Goal: Transaction & Acquisition: Purchase product/service

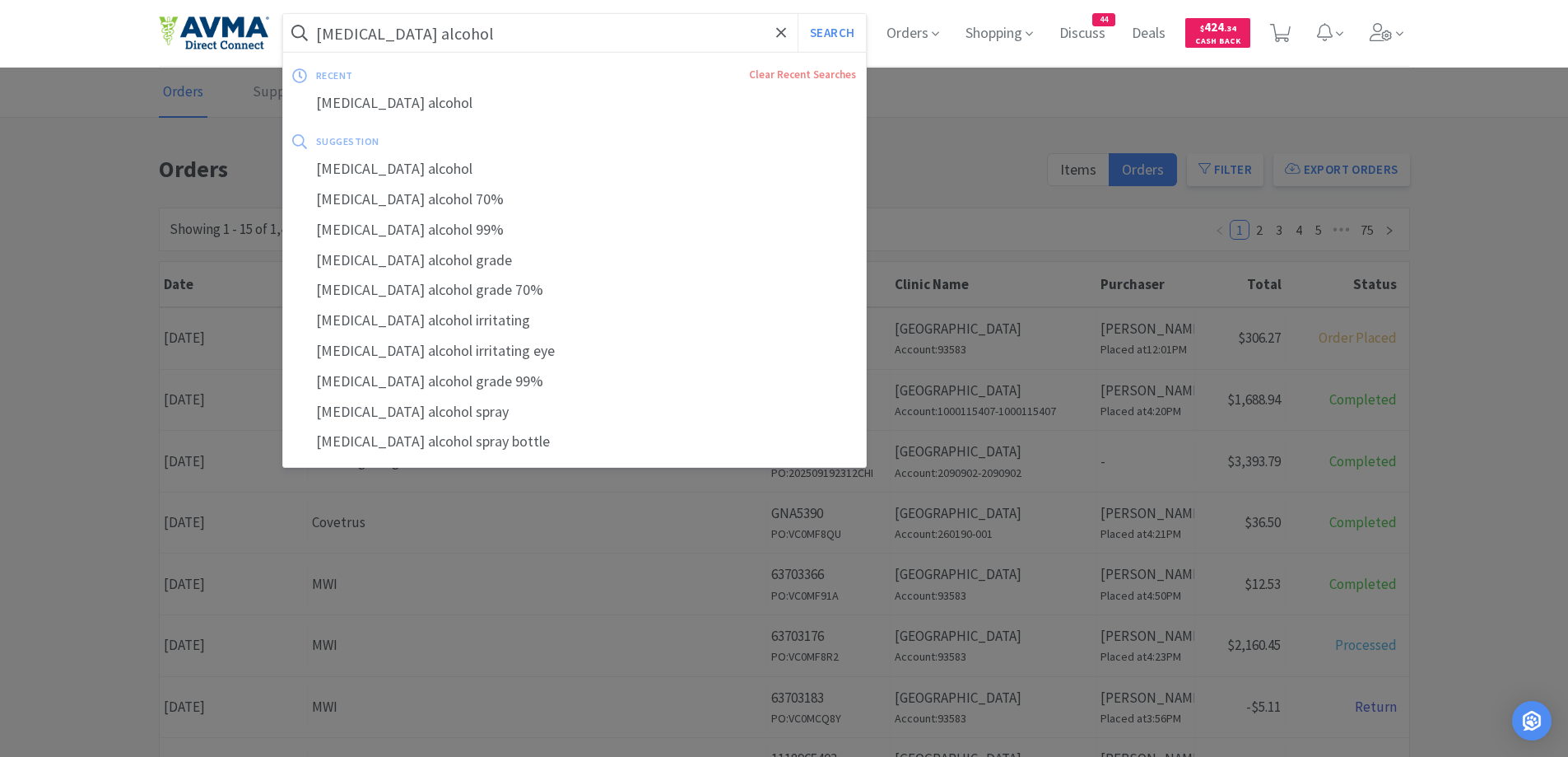
click at [700, 34] on input "[MEDICAL_DATA] alcohol" at bounding box center [574, 32] width 584 height 38
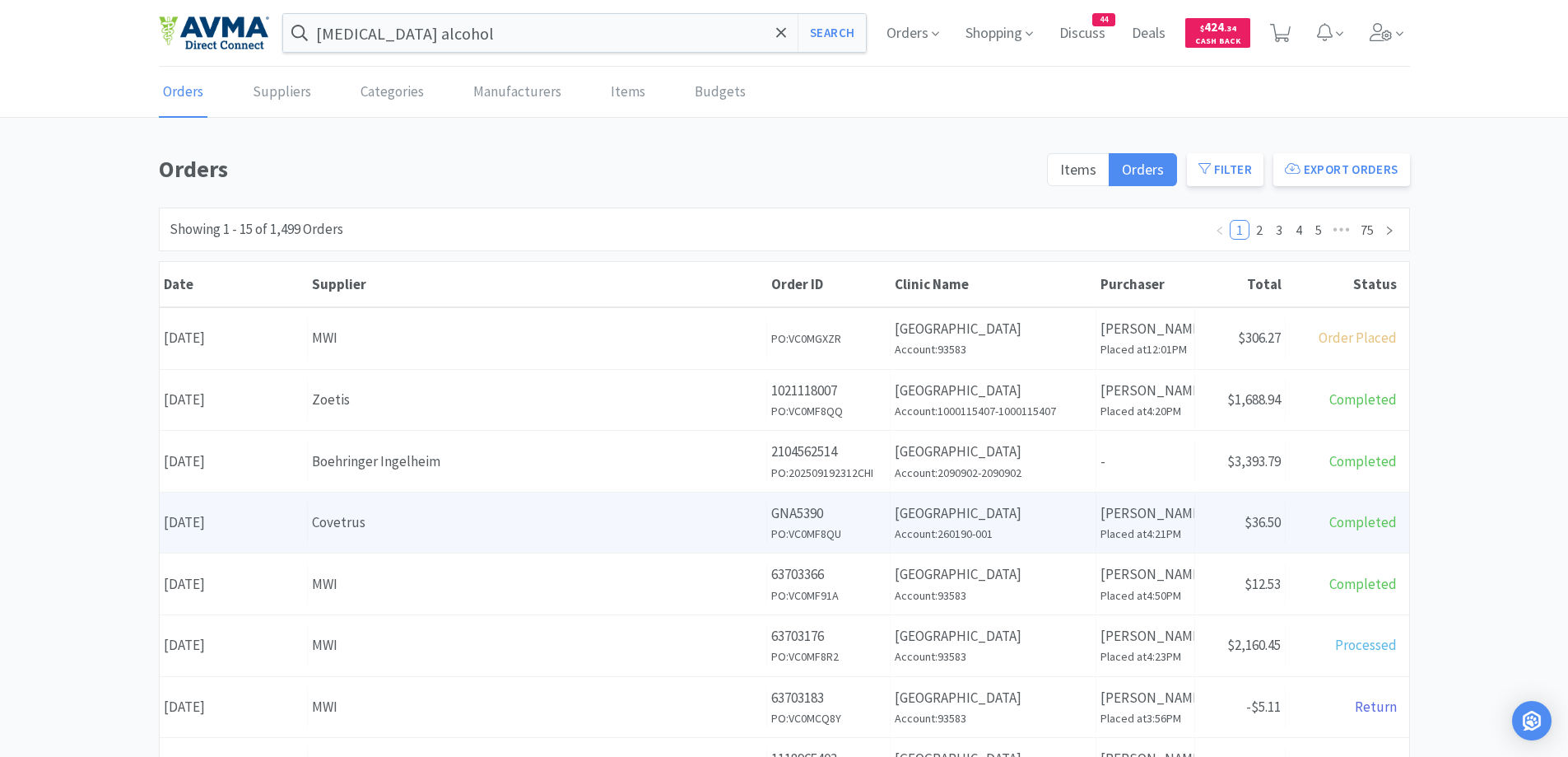
click at [591, 523] on div "Covetrus" at bounding box center [537, 523] width 450 height 22
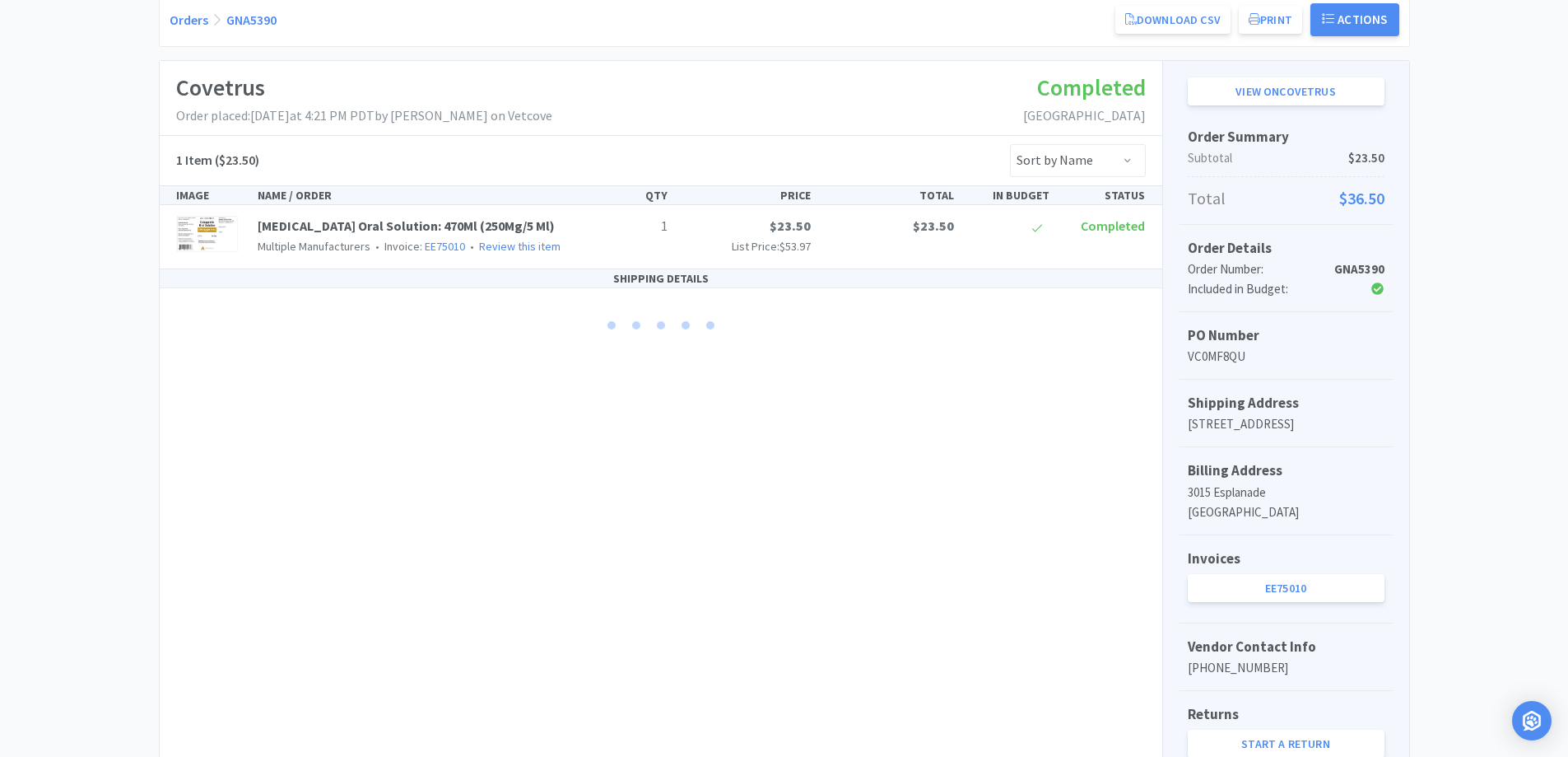
scroll to position [291, 0]
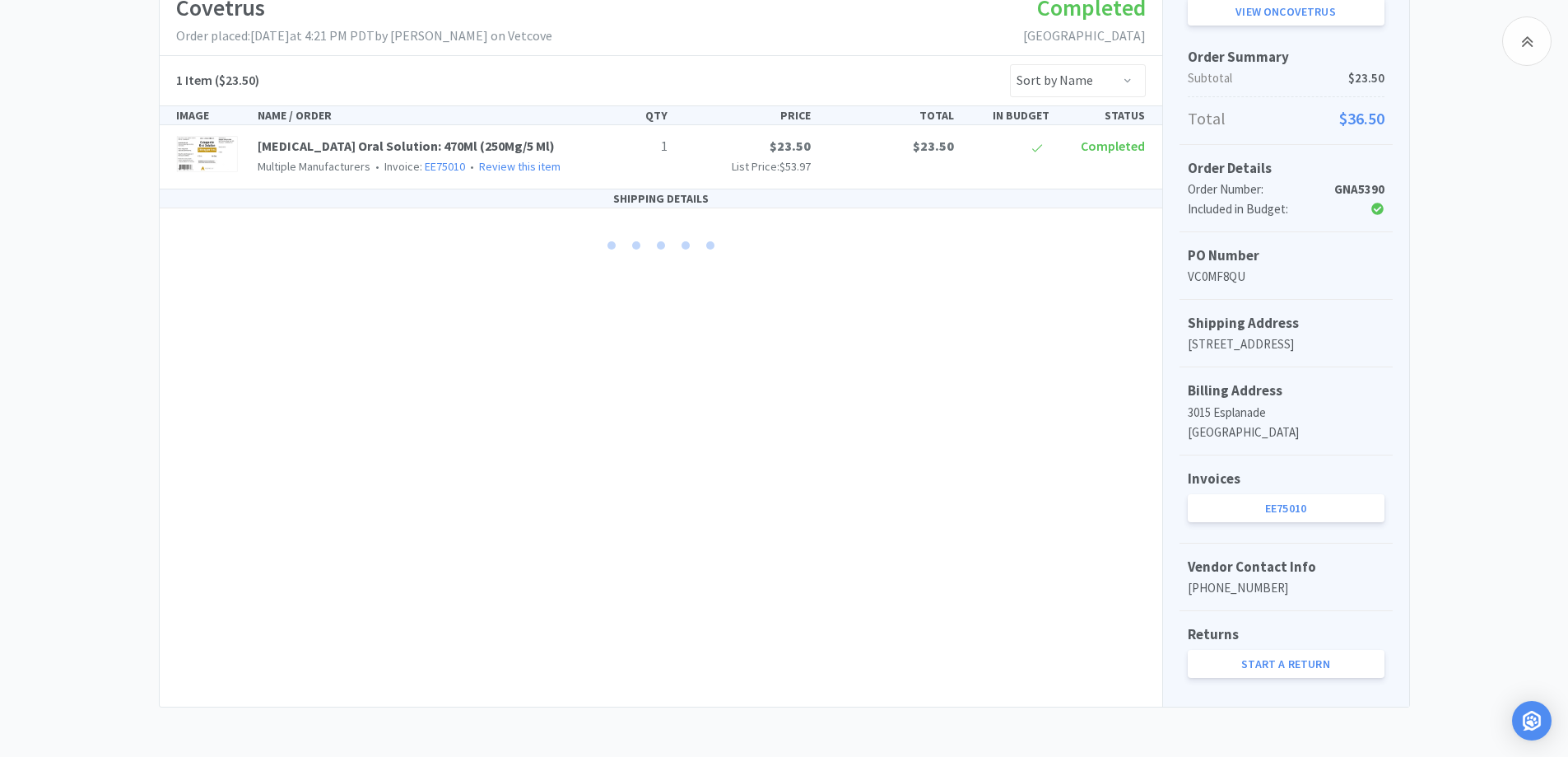
click at [1257, 523] on div "Invoices EE75010" at bounding box center [1286, 500] width 213 height 88
click at [1272, 511] on link "EE75010" at bounding box center [1287, 508] width 197 height 28
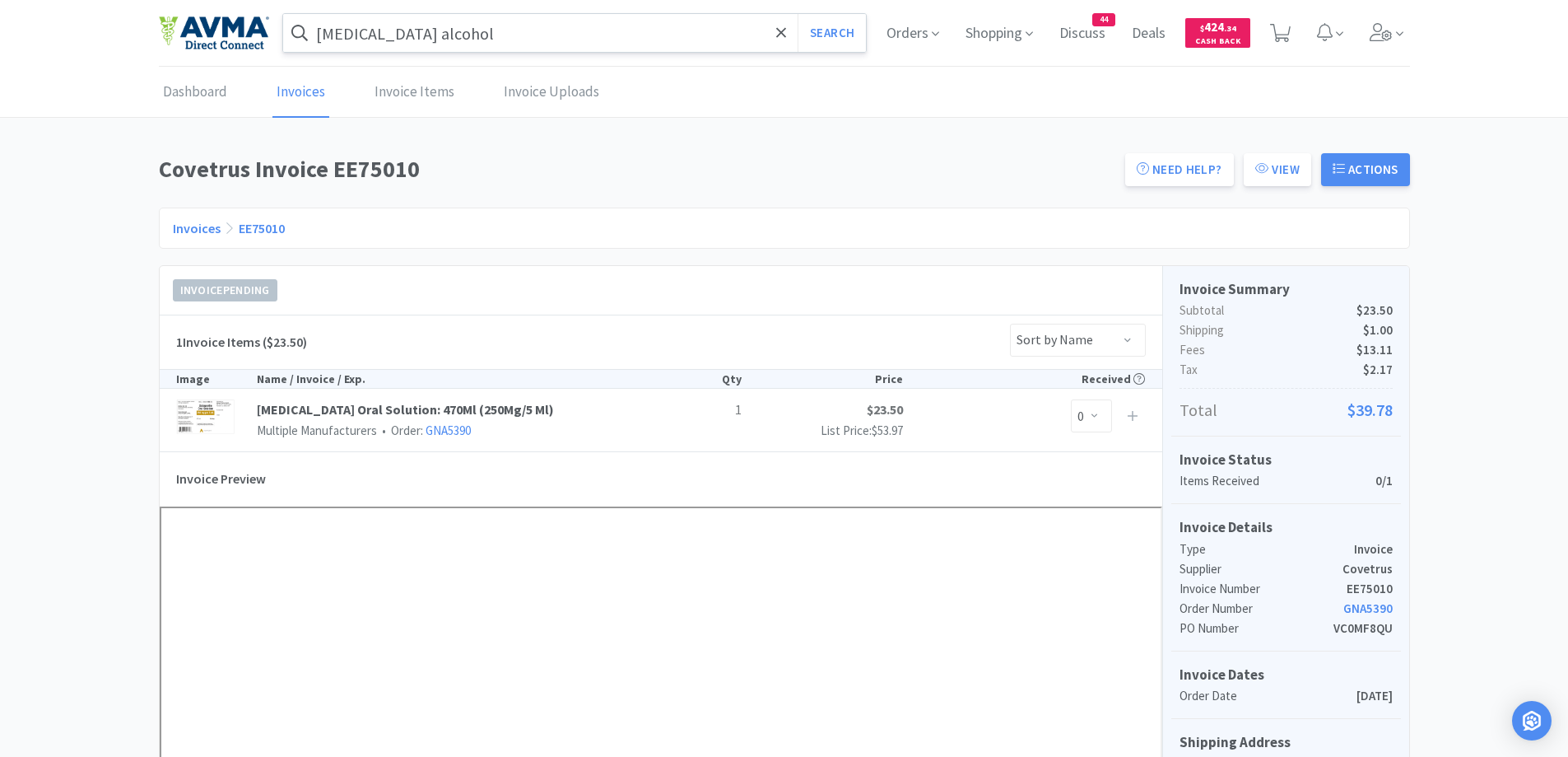
click at [542, 46] on input "[MEDICAL_DATA] alcohol" at bounding box center [574, 32] width 584 height 38
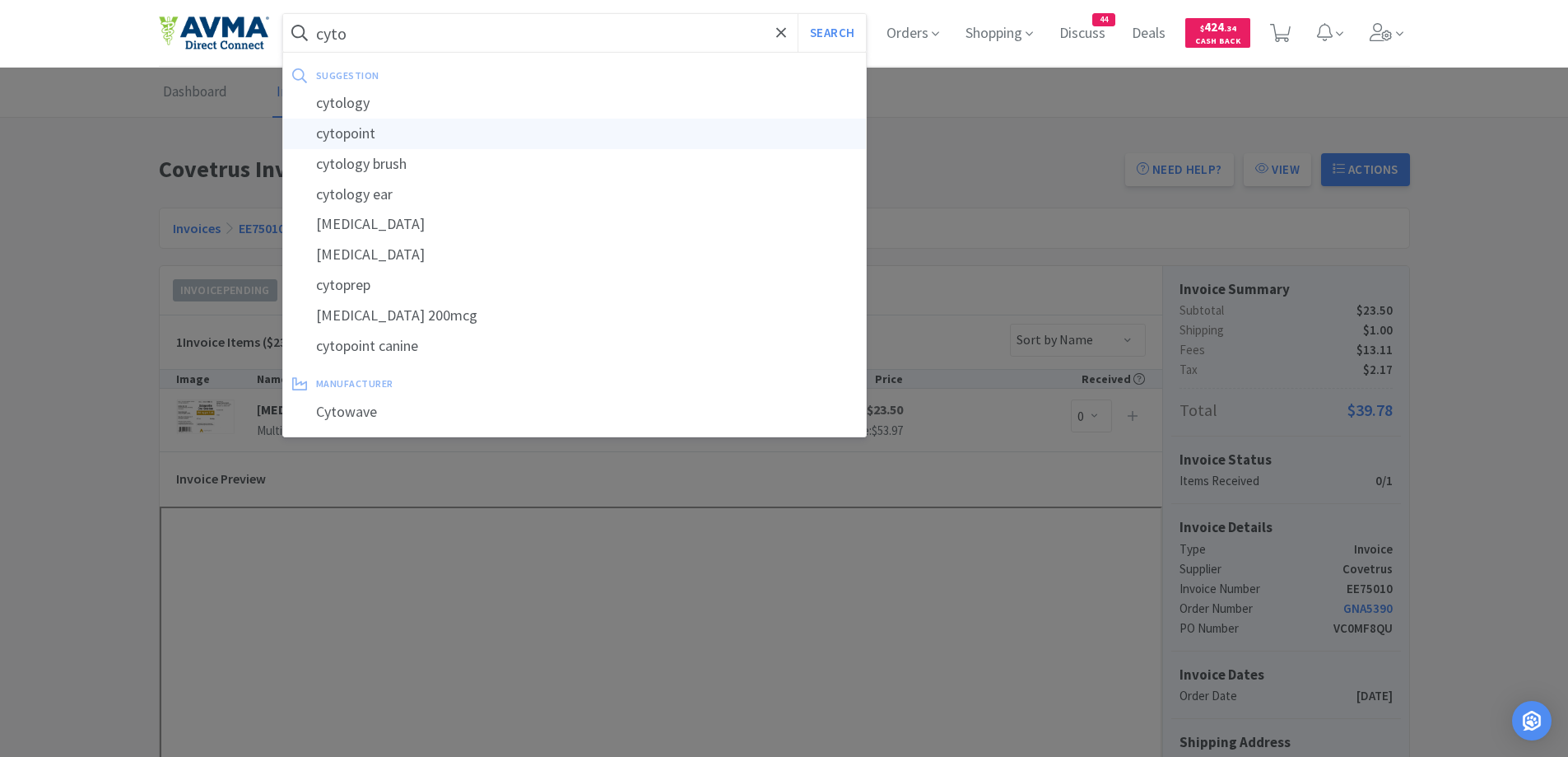
click at [392, 119] on div "cytopoint" at bounding box center [574, 134] width 584 height 31
type input "cytopoint"
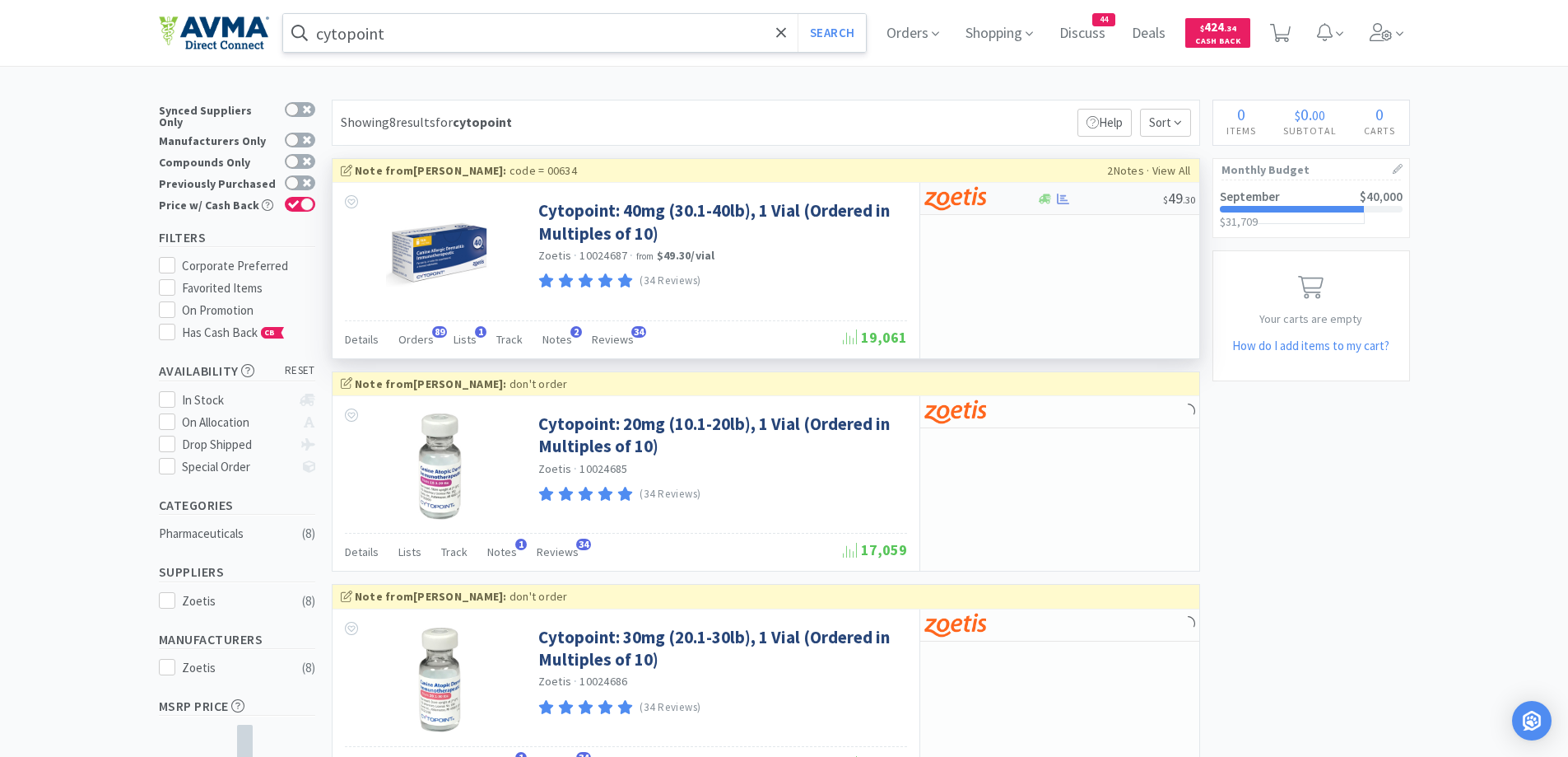
click at [1037, 195] on div at bounding box center [1045, 199] width 16 height 13
select select "10"
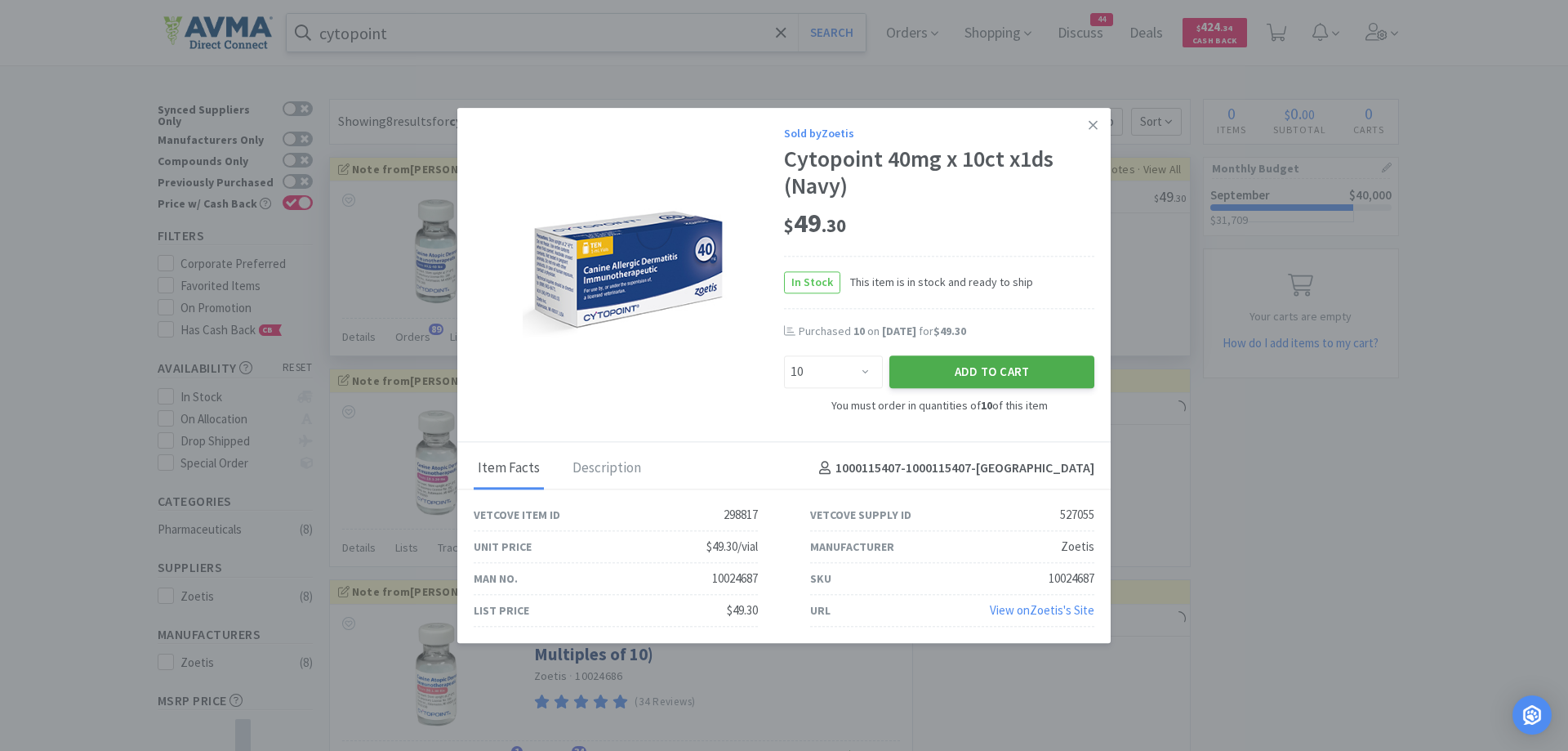
click at [1052, 368] on button "Add to Cart" at bounding box center [991, 373] width 205 height 33
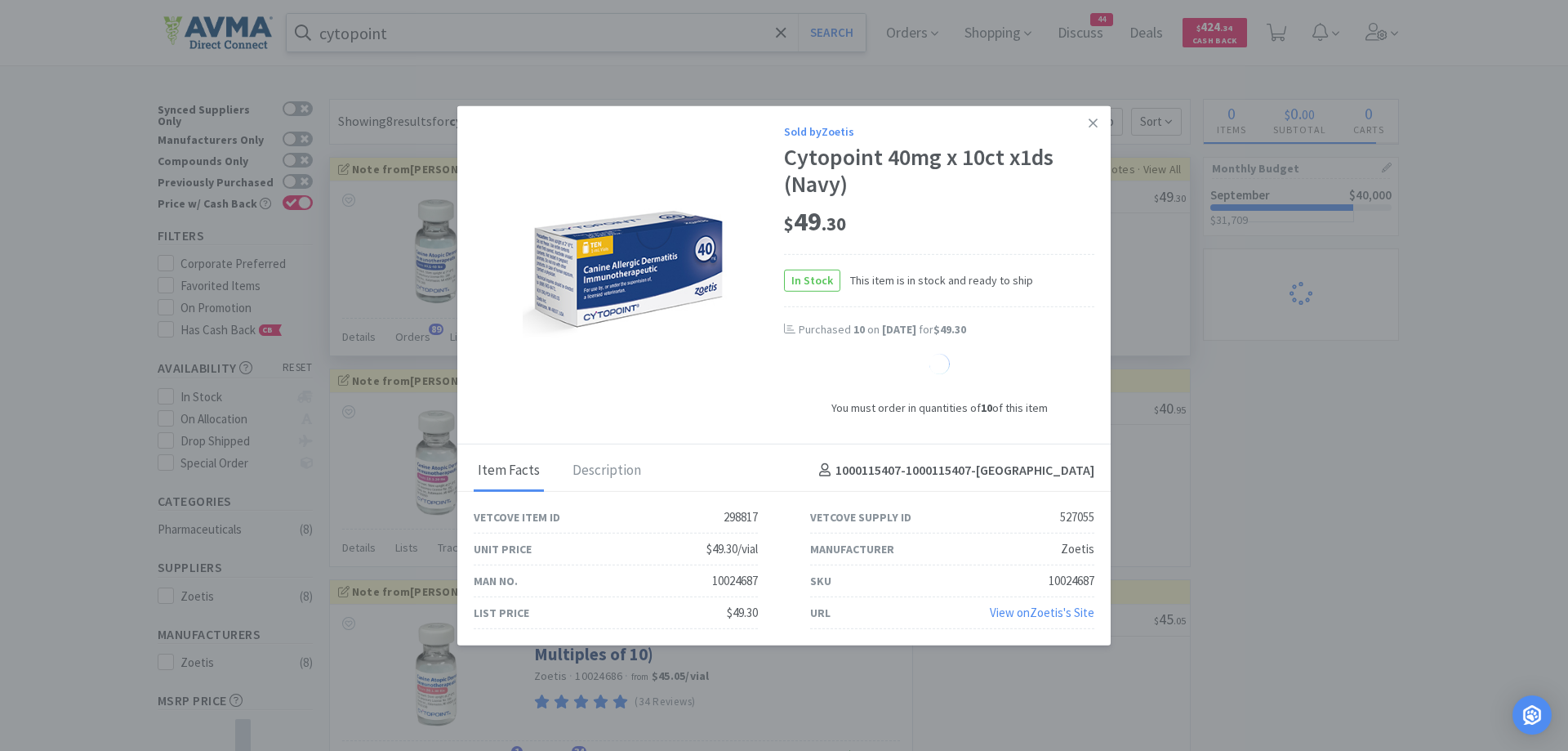
select select "1"
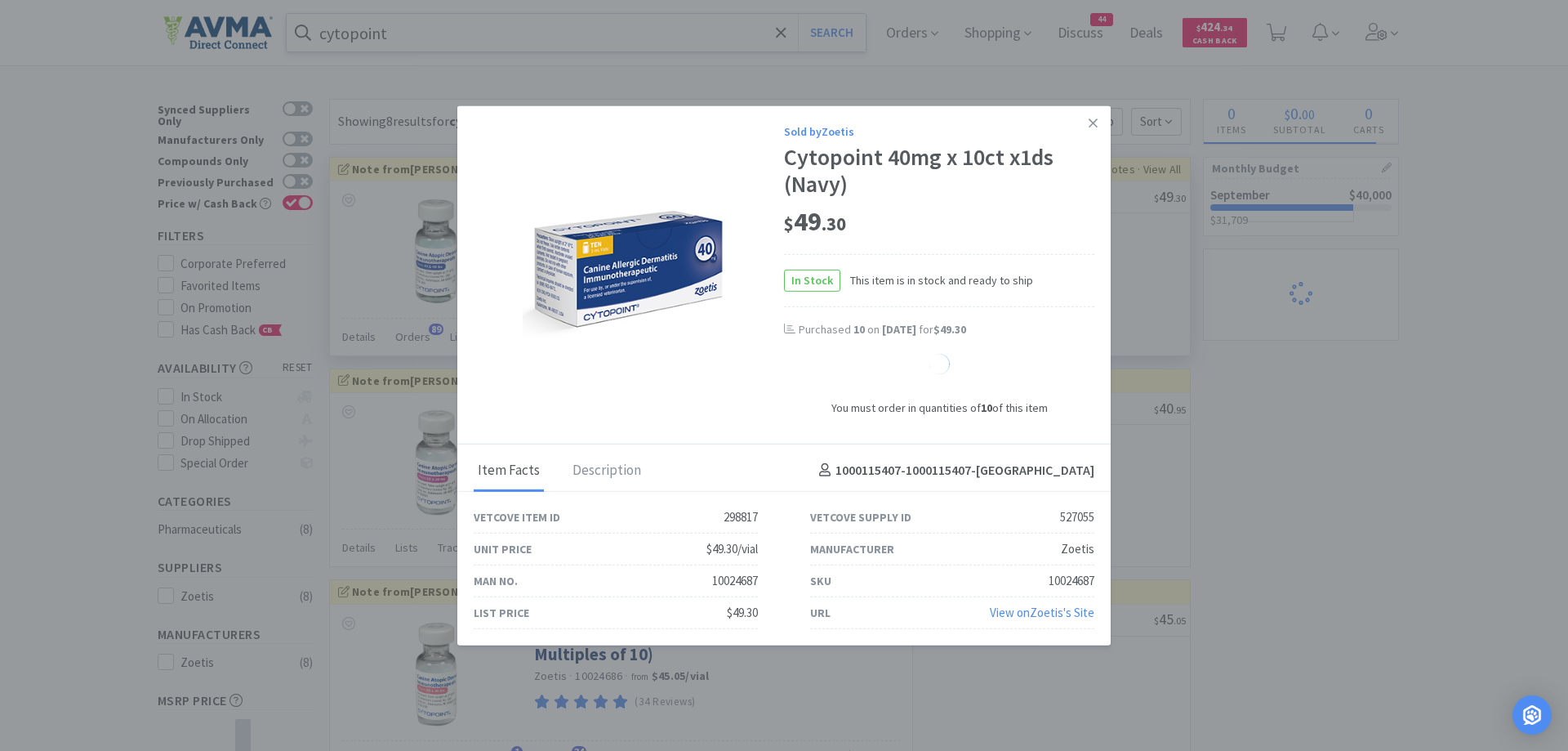
select select "1"
select select "10"
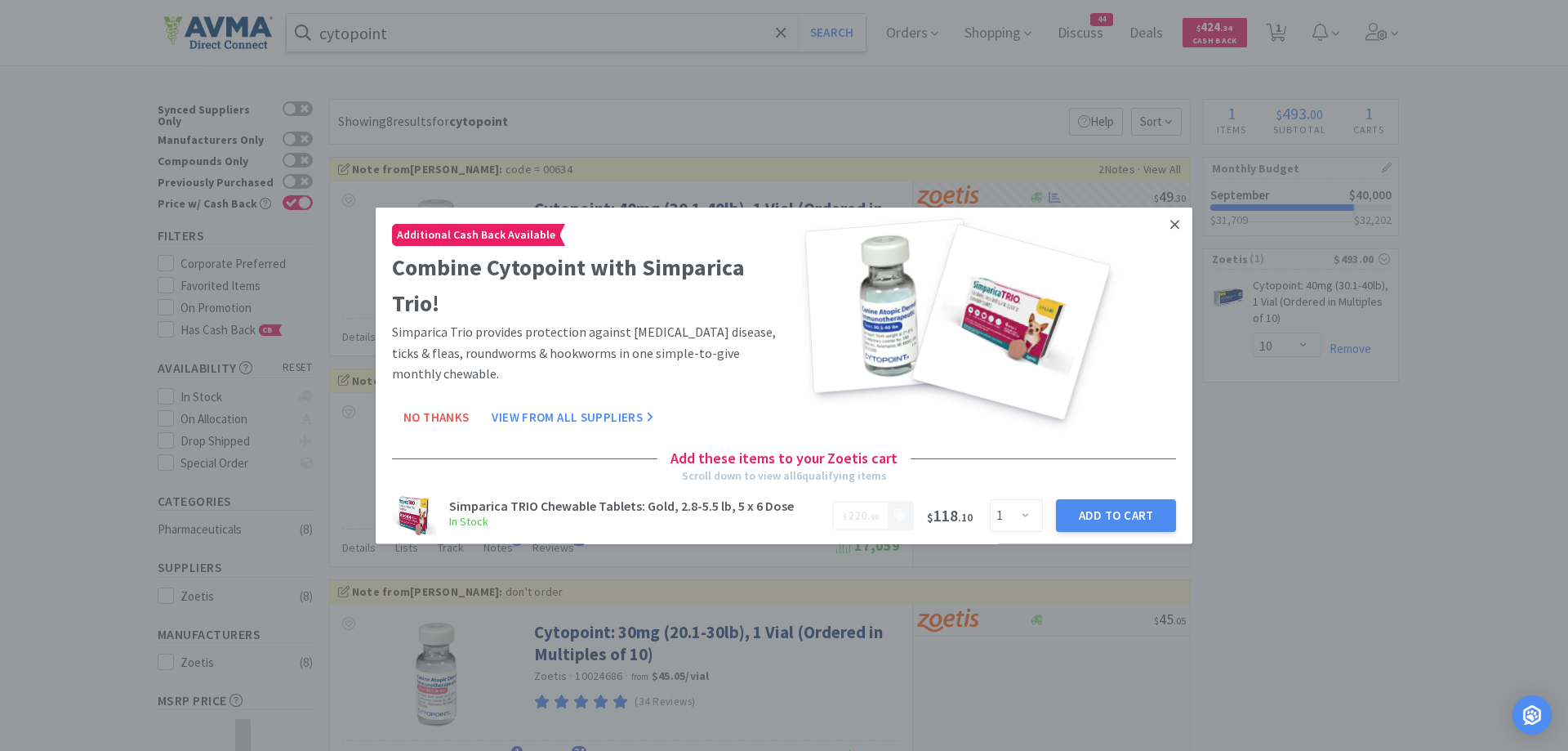
click at [1169, 234] on link at bounding box center [1175, 224] width 29 height 35
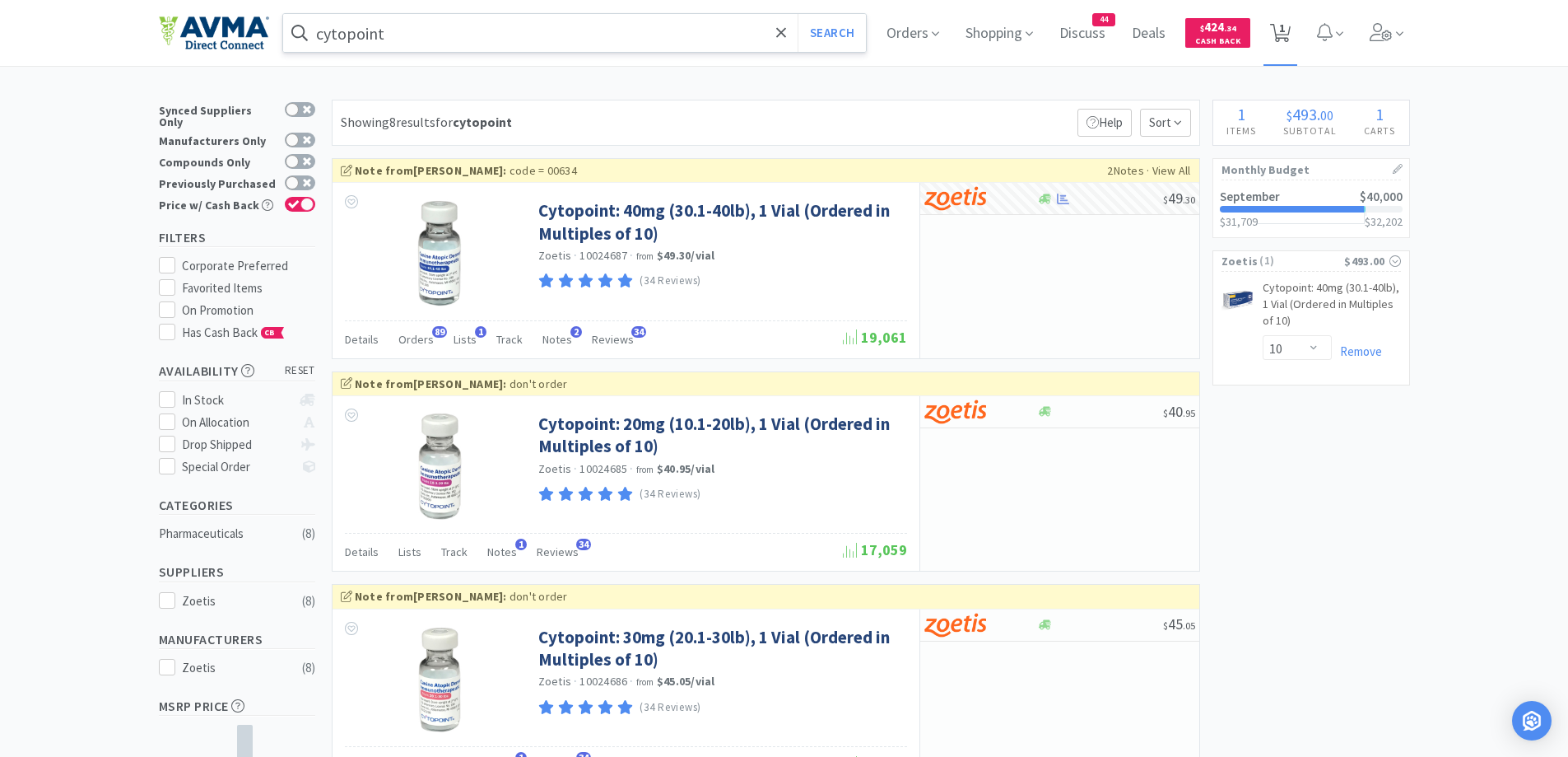
click at [1283, 20] on span "1" at bounding box center [1281, 33] width 34 height 66
select select "10"
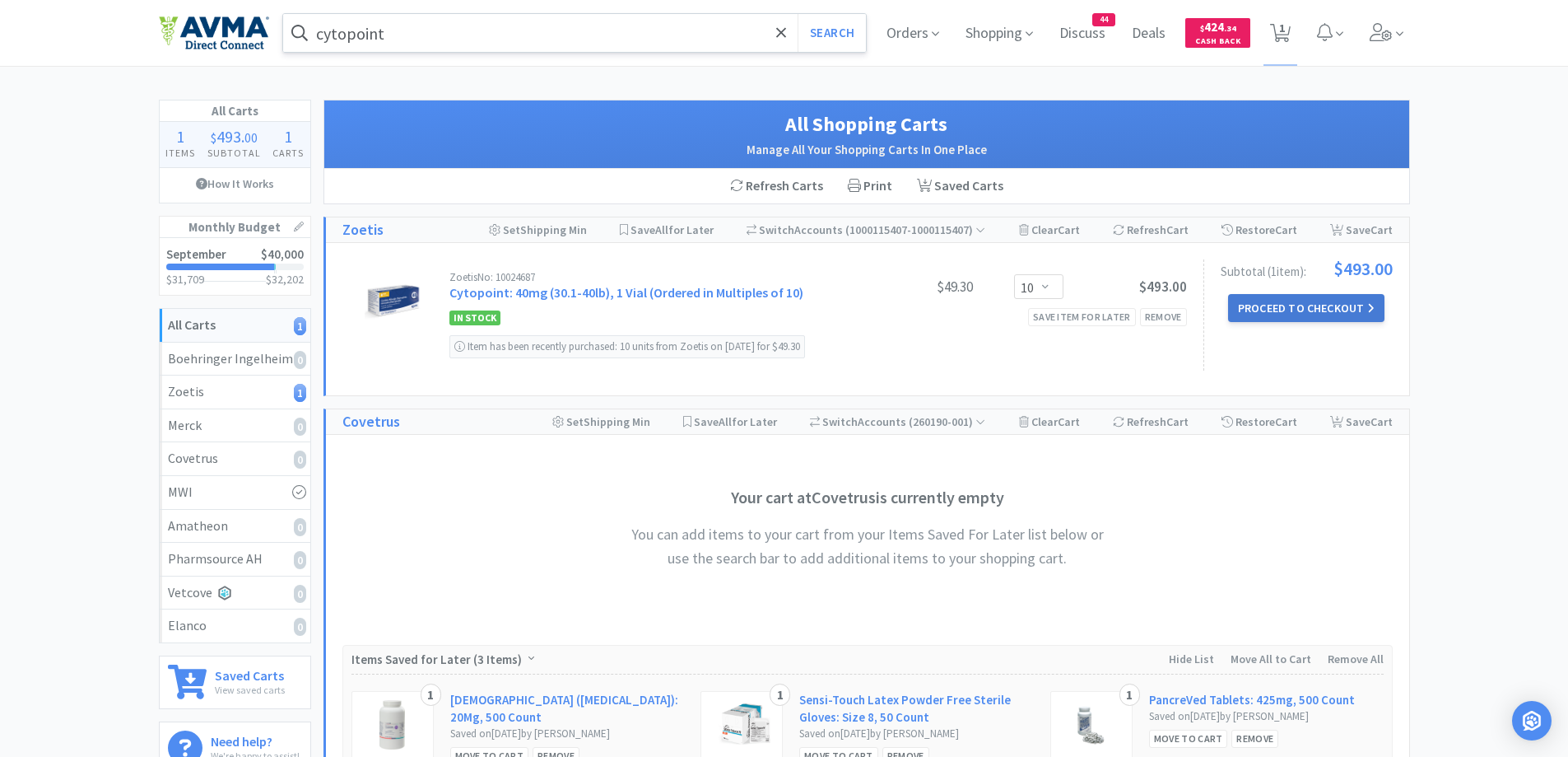
click at [1354, 307] on button "Proceed to Checkout" at bounding box center [1306, 308] width 156 height 28
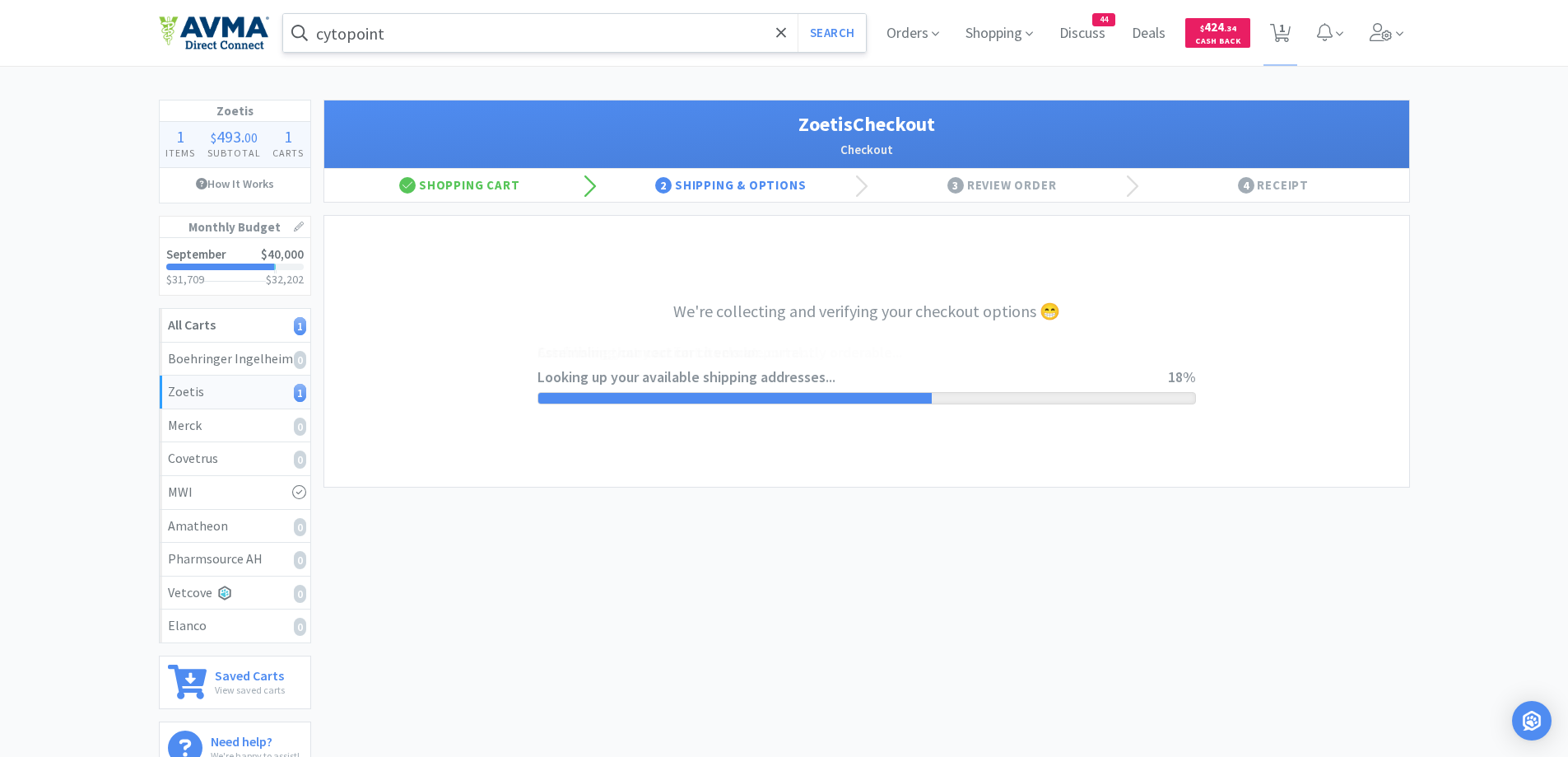
select select "invoice"
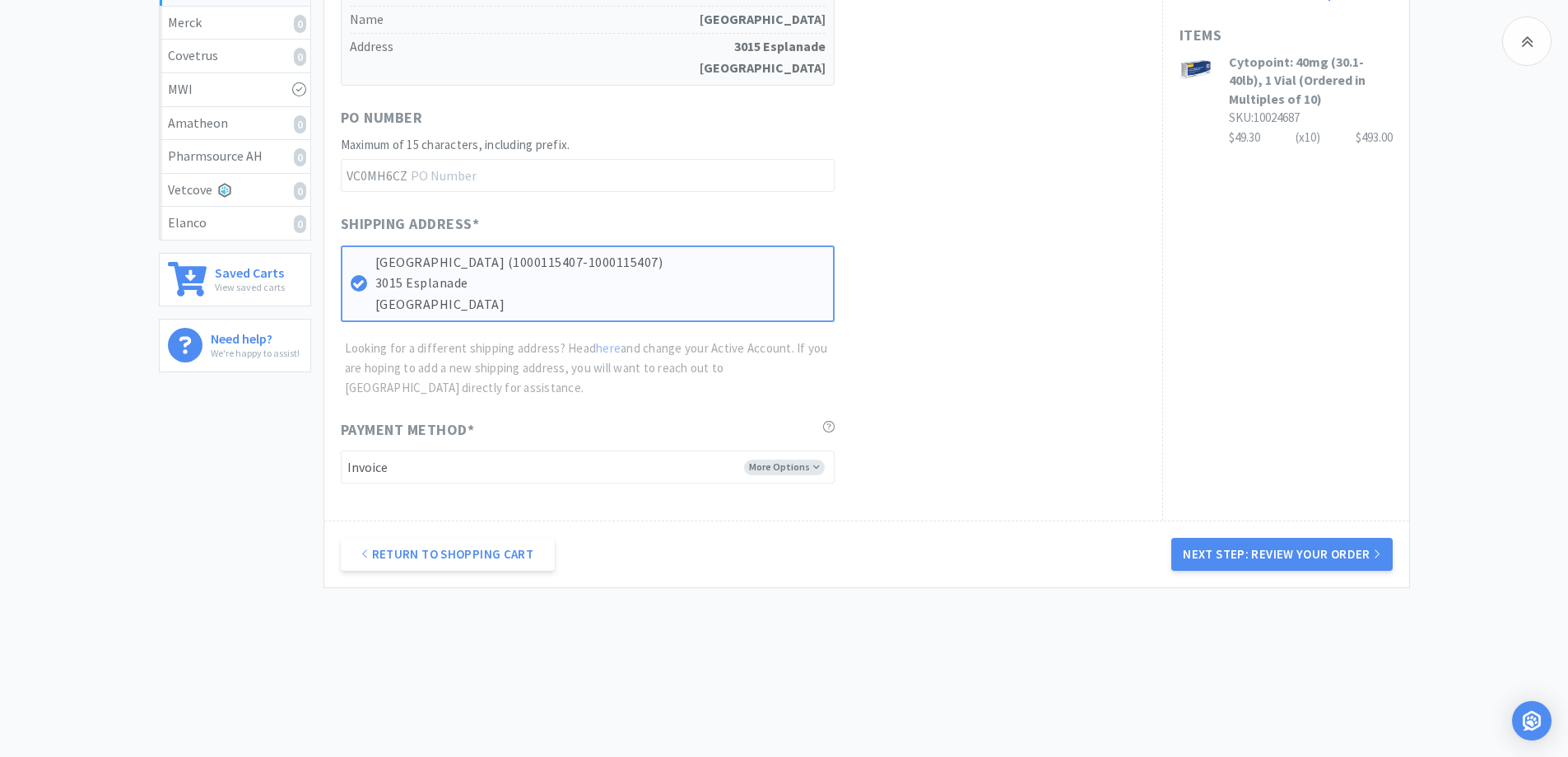
scroll to position [238, 0]
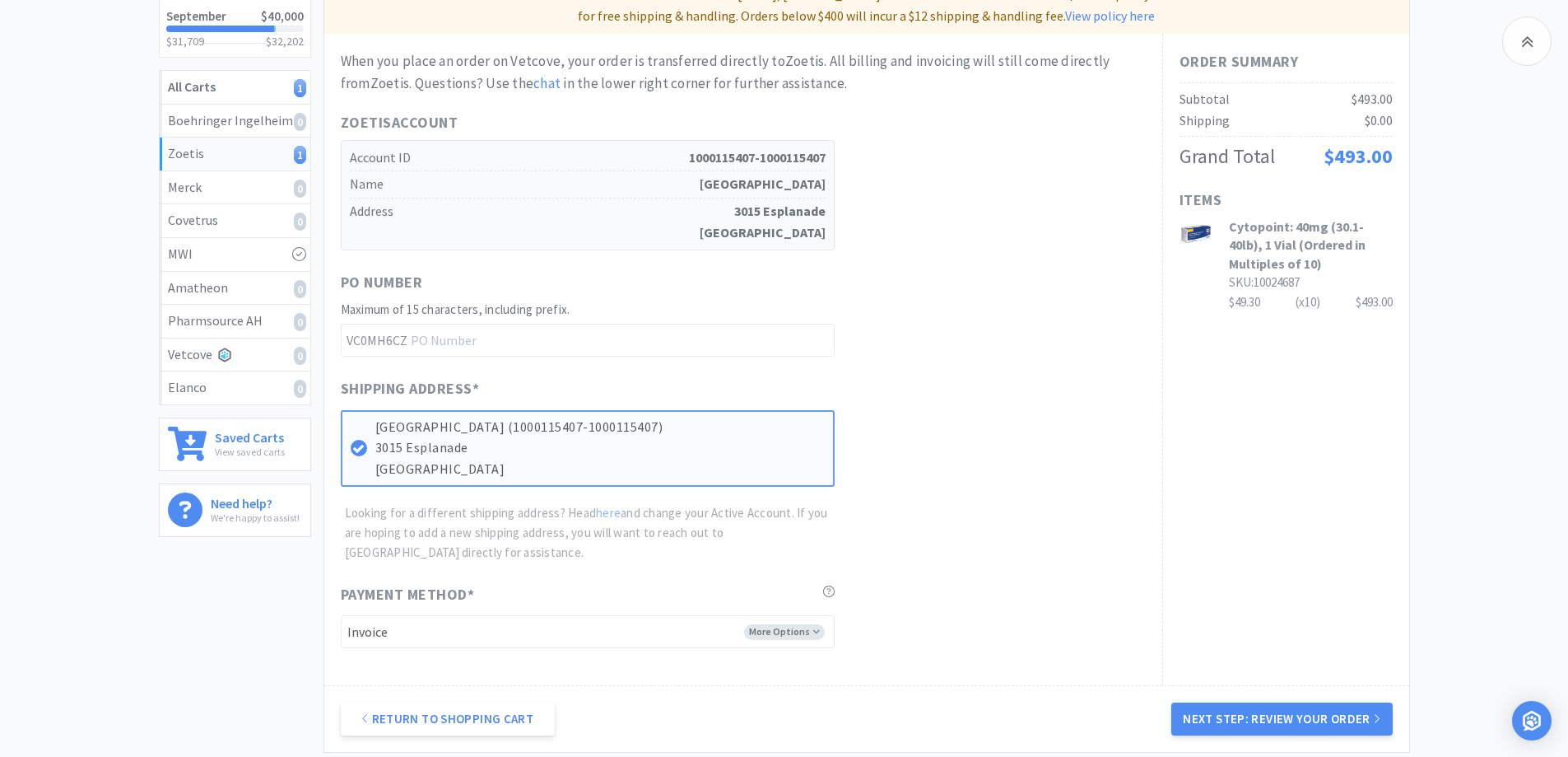
click at [1413, 452] on div "Zoetis 1 Items $ 493 . 00 Subtotal 1 Carts How It Works Monthly Budget Septembe…" at bounding box center [784, 321] width 1568 height 920
click at [1290, 711] on button "Next Step: Review Your Order" at bounding box center [1282, 719] width 221 height 33
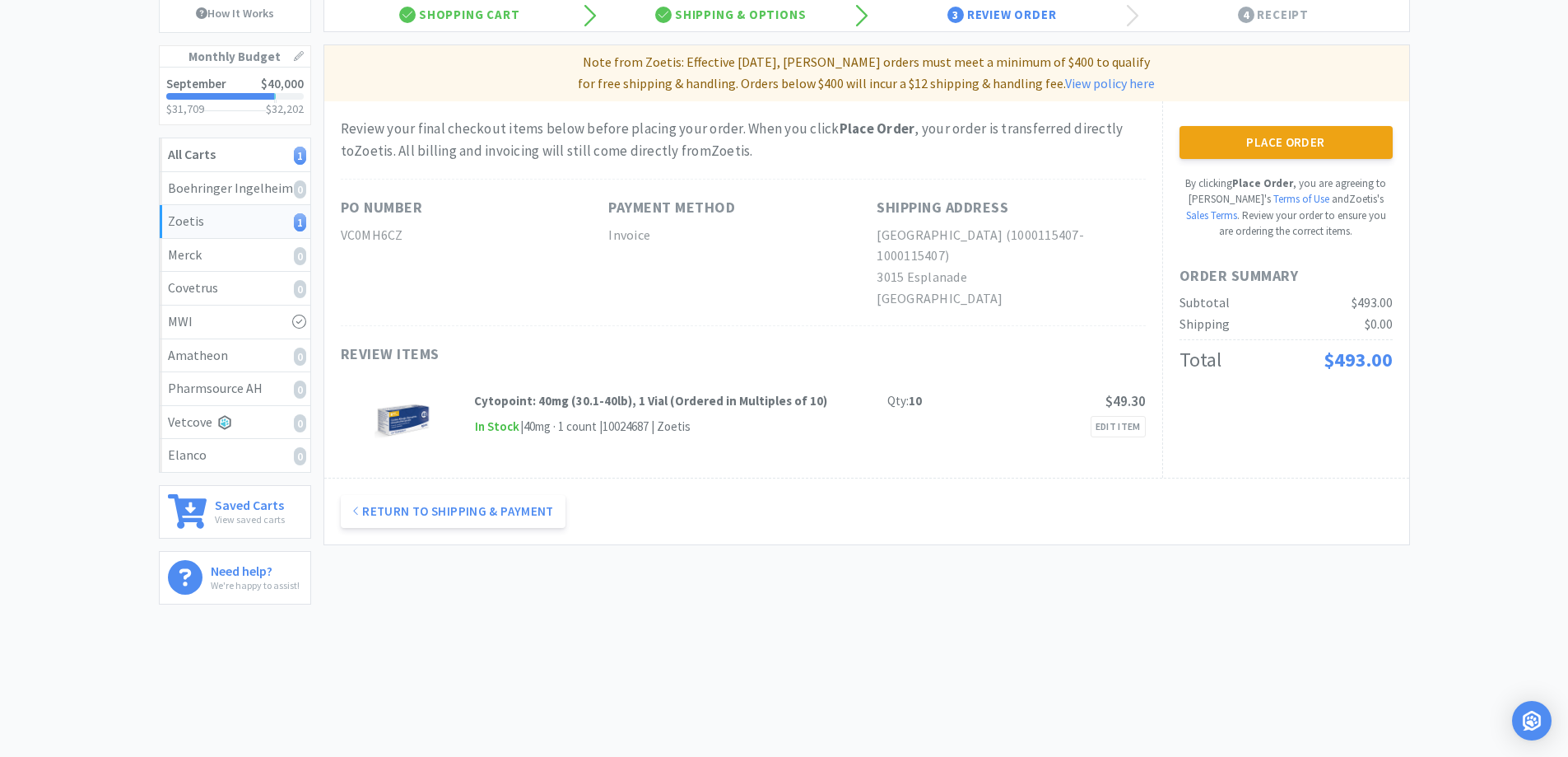
scroll to position [0, 0]
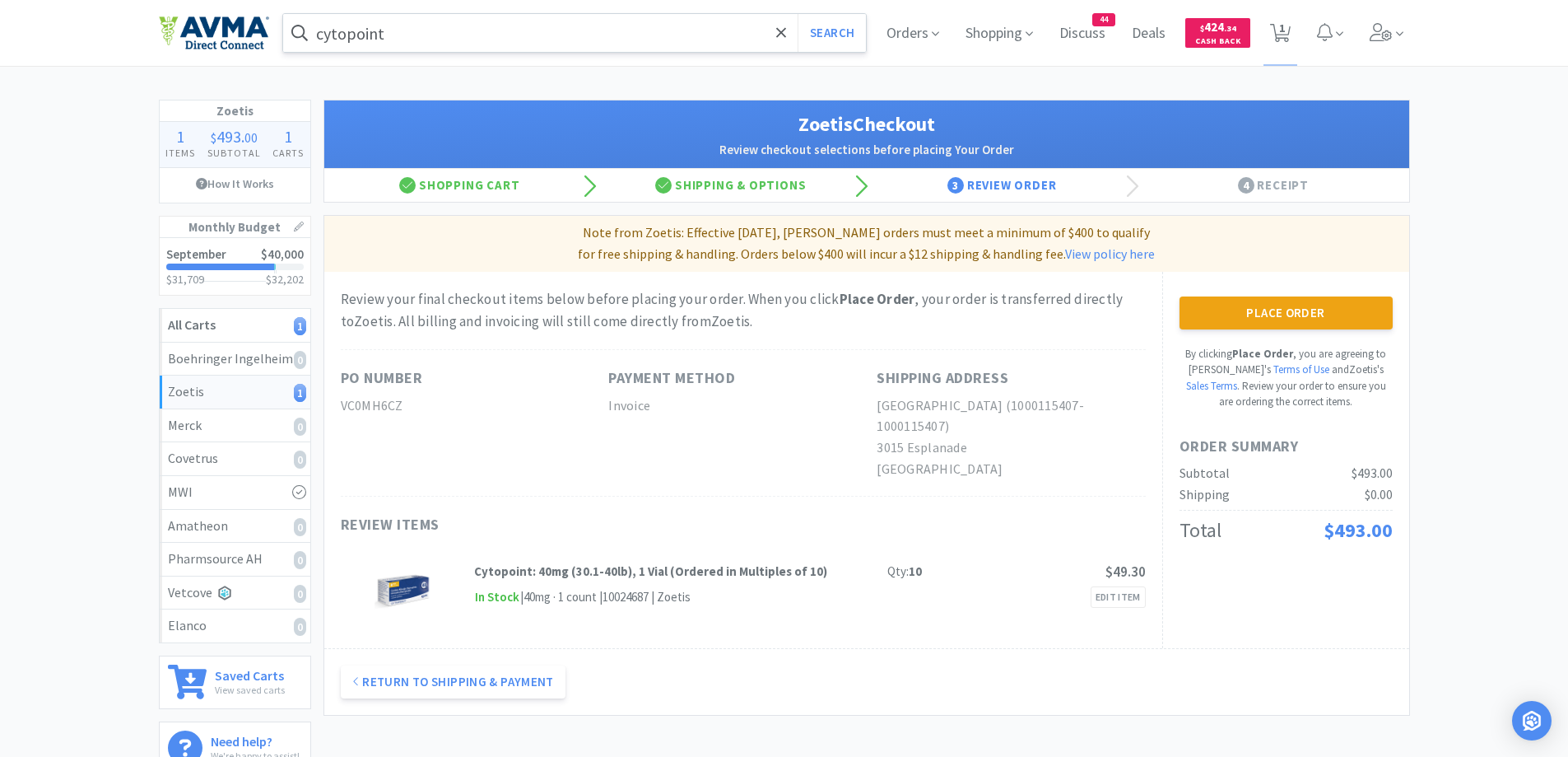
click at [1449, 348] on div "Zoetis 1 Items $ 493 . 00 Subtotal 1 Carts How It Works Monthly Budget Septembe…" at bounding box center [784, 443] width 1568 height 687
click at [1246, 319] on button "Place Order" at bounding box center [1286, 313] width 213 height 33
